Goal: Task Accomplishment & Management: Use online tool/utility

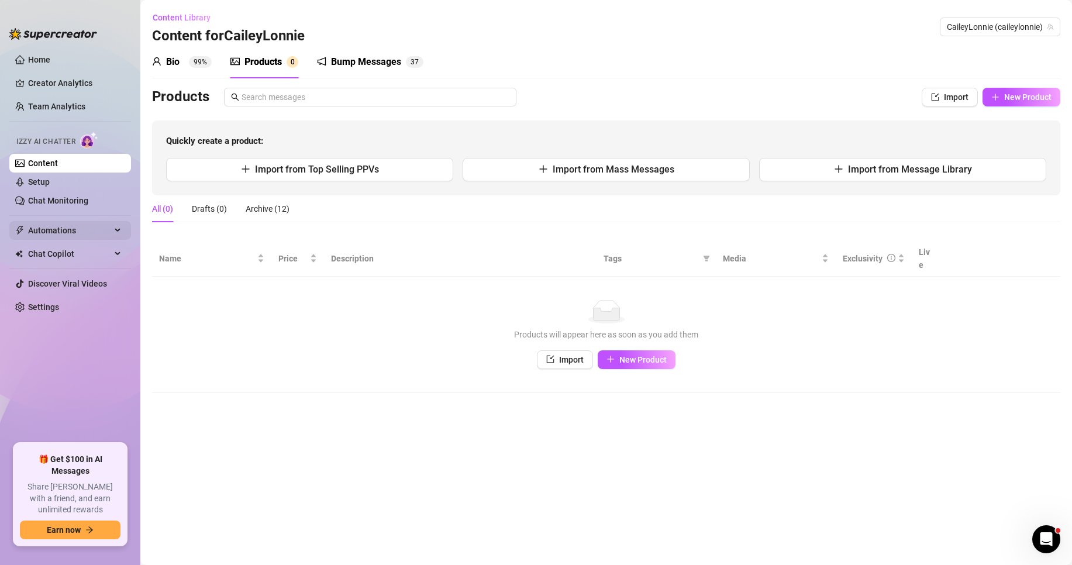
click at [50, 228] on span "Automations" at bounding box center [69, 230] width 83 height 19
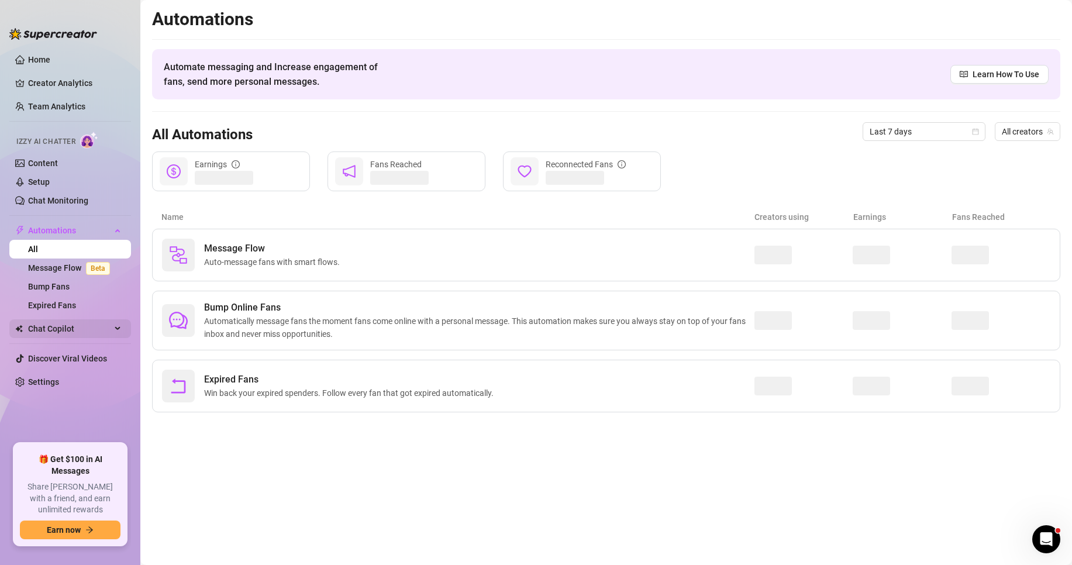
click at [64, 324] on span "Chat Copilot" at bounding box center [69, 328] width 83 height 19
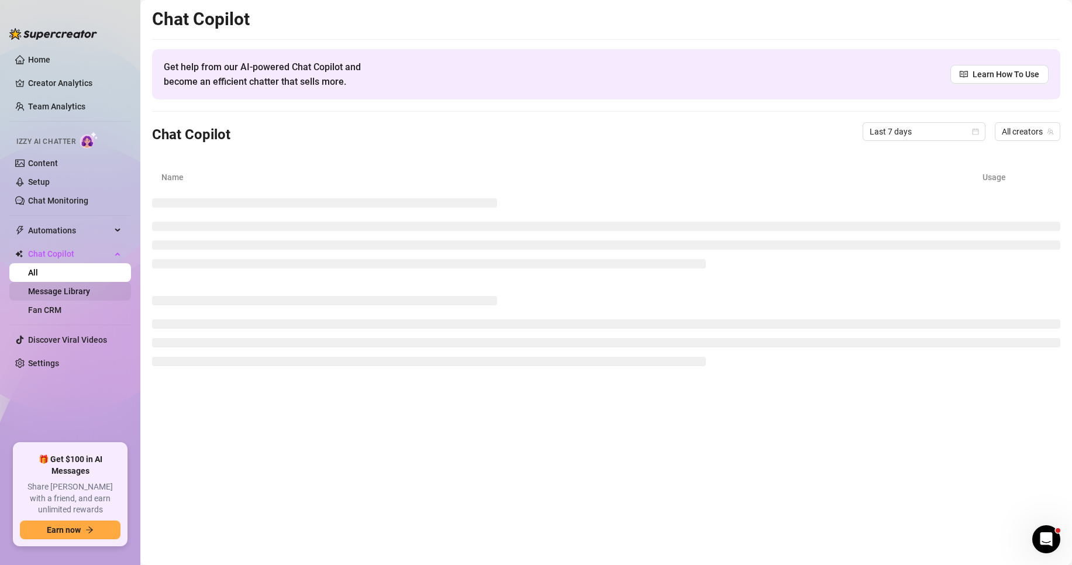
click at [61, 293] on link "Message Library" at bounding box center [59, 291] width 62 height 9
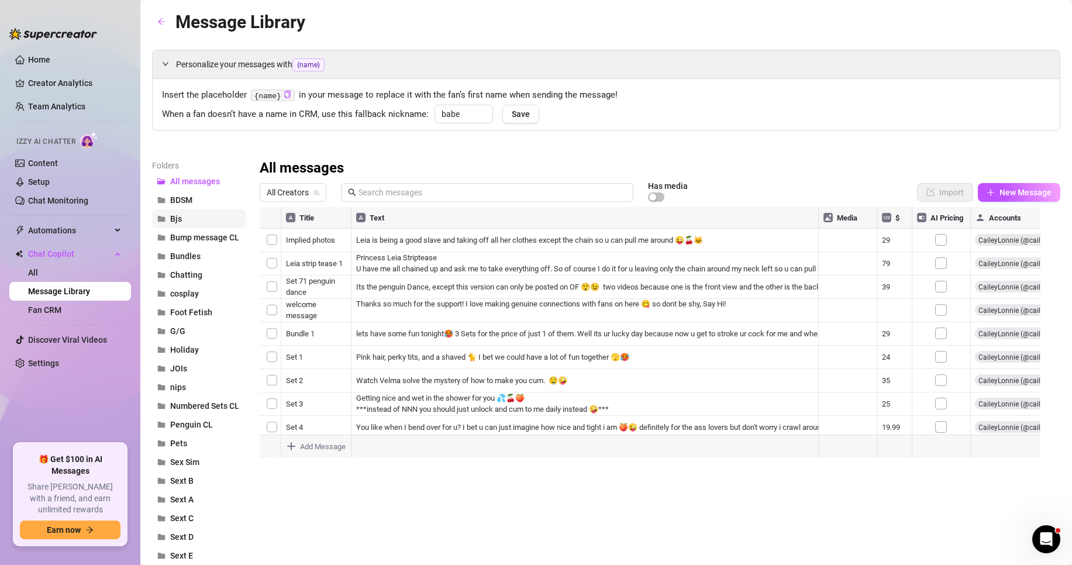
click at [174, 221] on span "Bjs" at bounding box center [176, 218] width 12 height 9
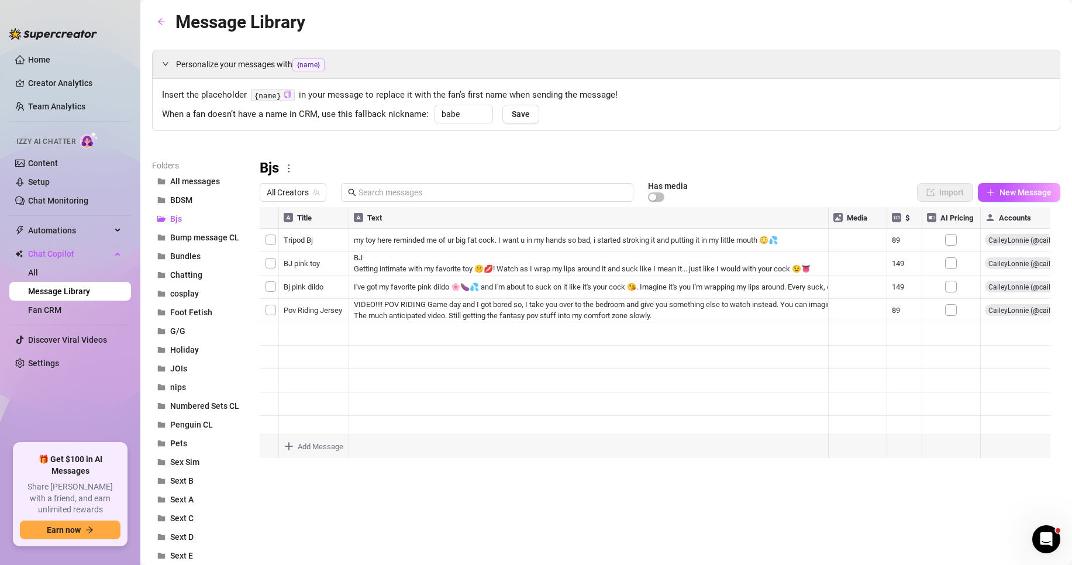
click at [288, 170] on icon "more" at bounding box center [289, 168] width 11 height 11
click at [309, 187] on link "Rename" at bounding box center [315, 187] width 43 height 9
drag, startPoint x: 286, startPoint y: 170, endPoint x: 239, endPoint y: 166, distance: 47.5
click at [239, 166] on div "Folders All messages BDSM Bjs Bump message CL Bundles Chatting cosplay Foot Fet…" at bounding box center [606, 460] width 908 height 603
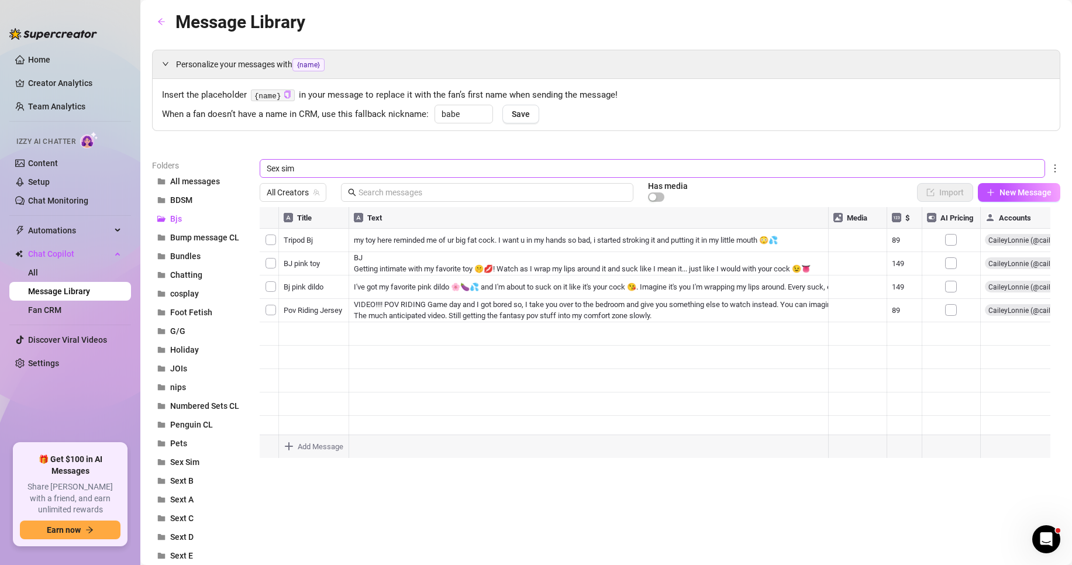
type input "Sex sim"
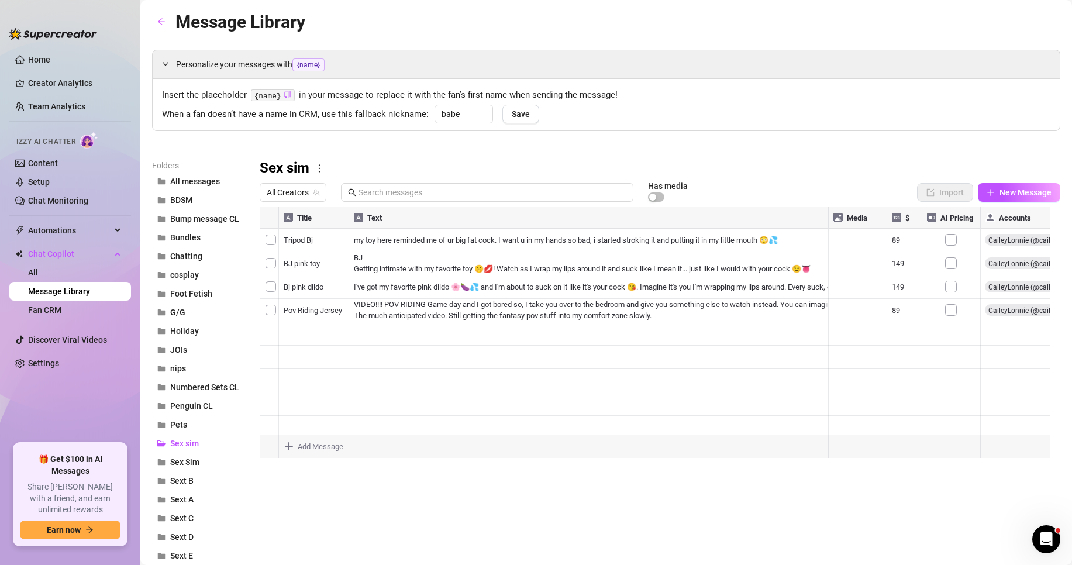
click at [315, 136] on div "Personalize your messages with {name} Insert the placeholder {name} in your mes…" at bounding box center [606, 406] width 908 height 712
click at [28, 107] on link "Team Analytics" at bounding box center [56, 106] width 57 height 9
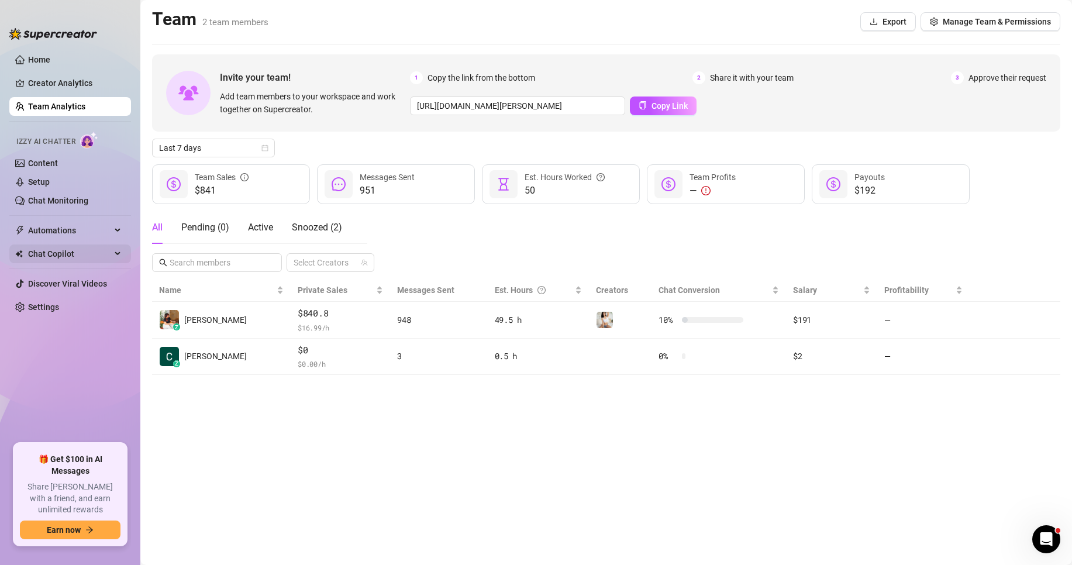
click at [57, 253] on span "Chat Copilot" at bounding box center [69, 253] width 83 height 19
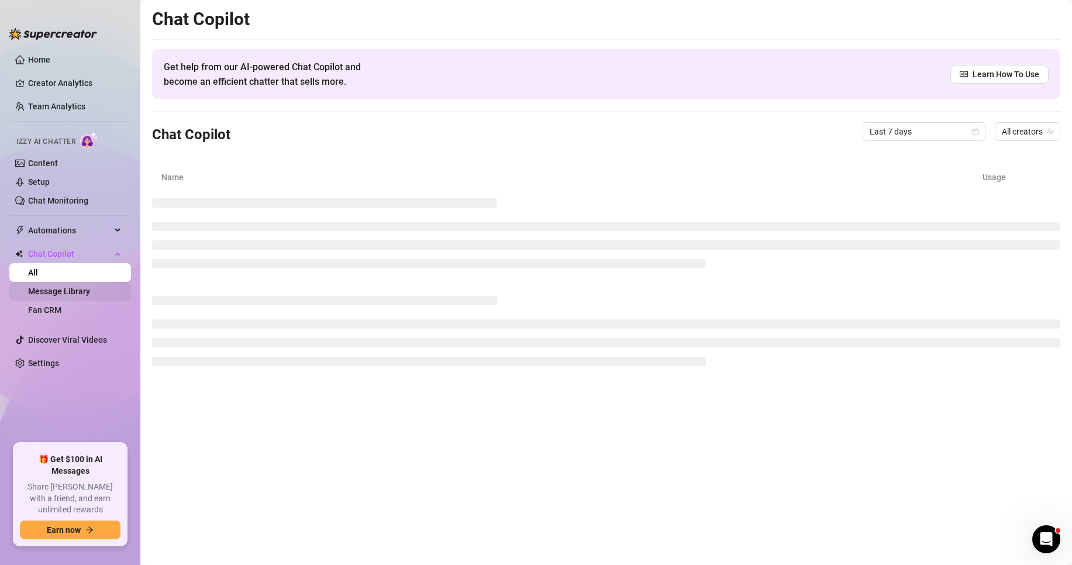
click at [61, 290] on link "Message Library" at bounding box center [59, 291] width 62 height 9
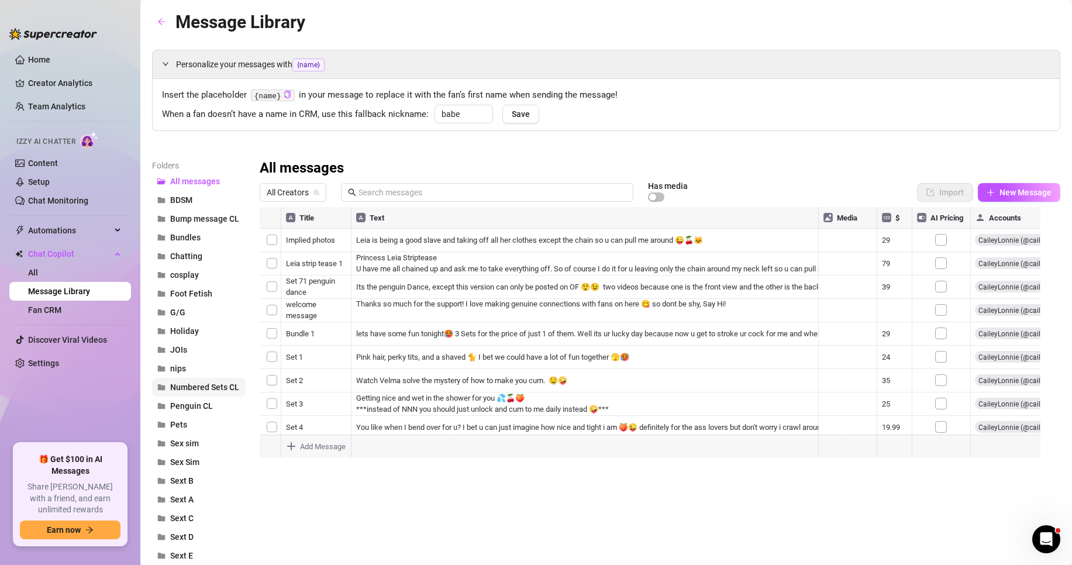
click at [191, 389] on span "Numbered Sets CL" at bounding box center [204, 387] width 69 height 9
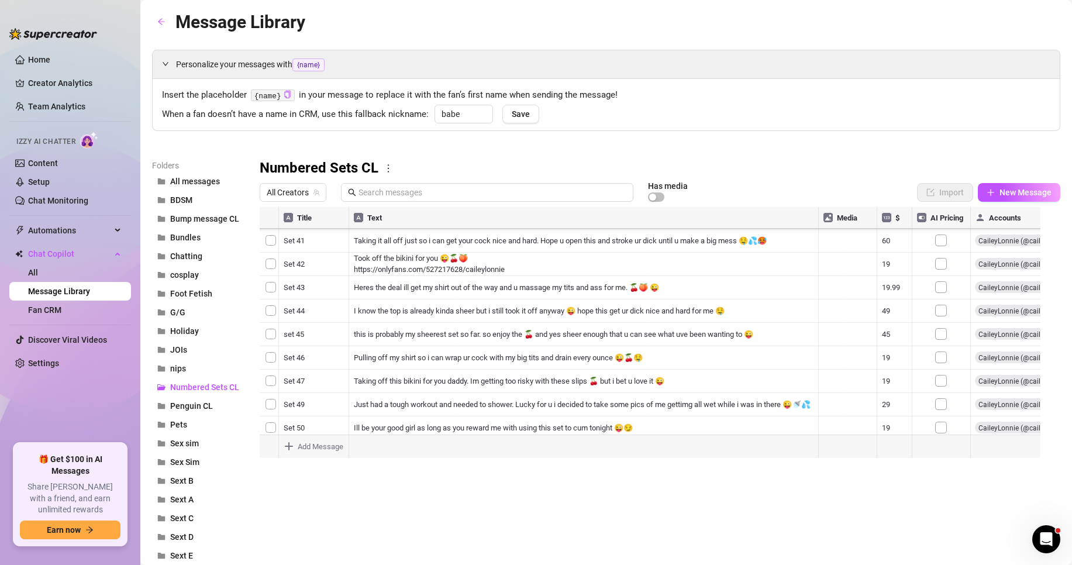
scroll to position [817, 0]
drag, startPoint x: 264, startPoint y: 394, endPoint x: 275, endPoint y: 336, distance: 59.1
click at [275, 336] on div at bounding box center [655, 337] width 791 height 261
click at [782, 161] on div "Numbered Sets CL" at bounding box center [660, 168] width 801 height 19
